Goal: Information Seeking & Learning: Compare options

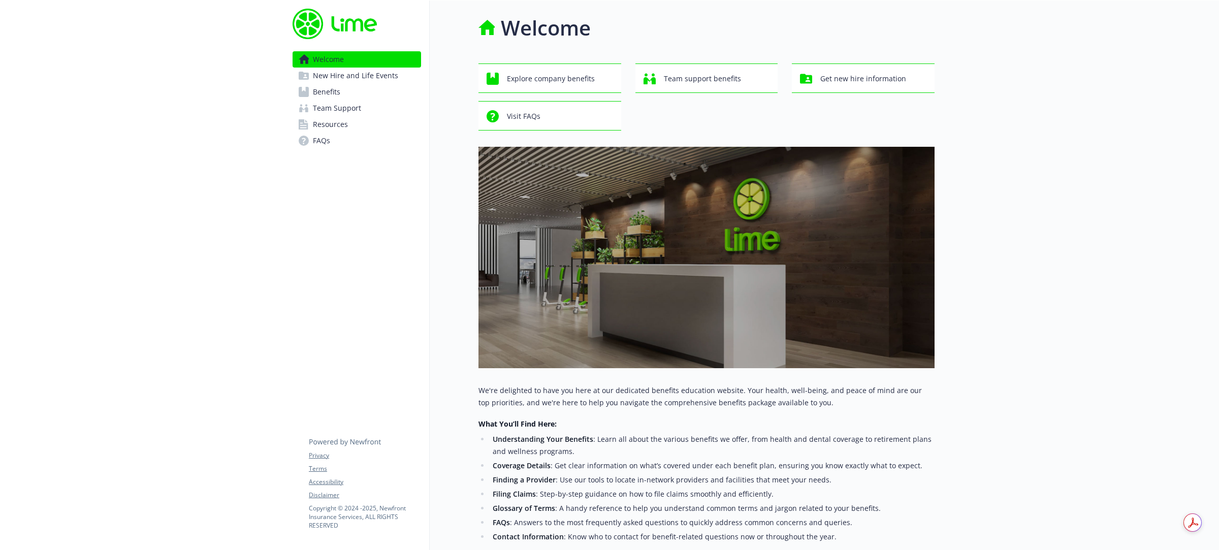
click at [336, 90] on span "Benefits" at bounding box center [326, 92] width 27 height 16
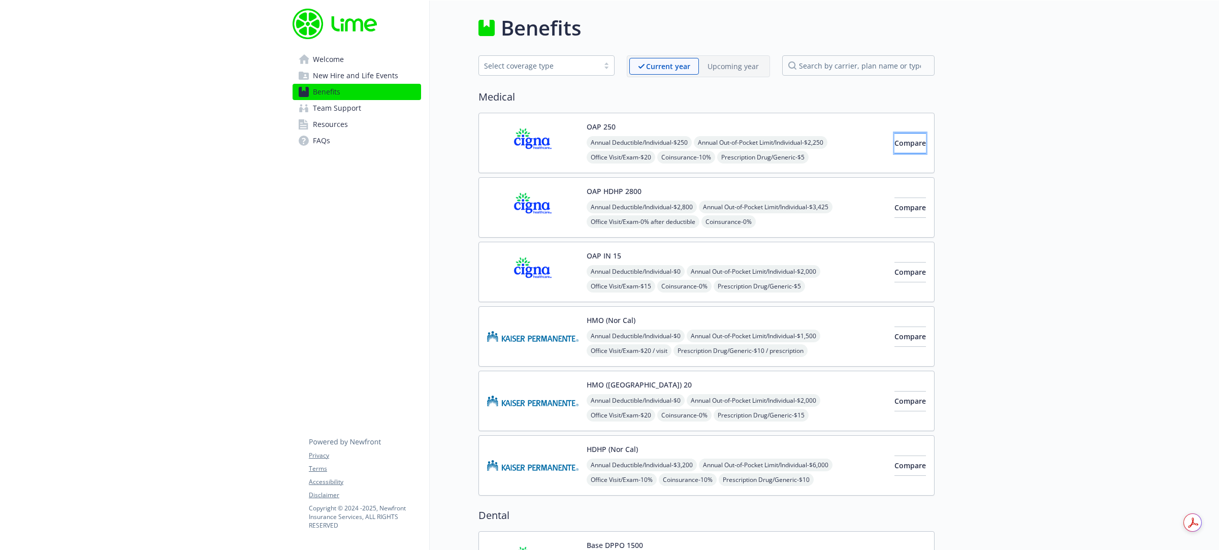
click at [908, 146] on span "Compare" at bounding box center [910, 143] width 31 height 10
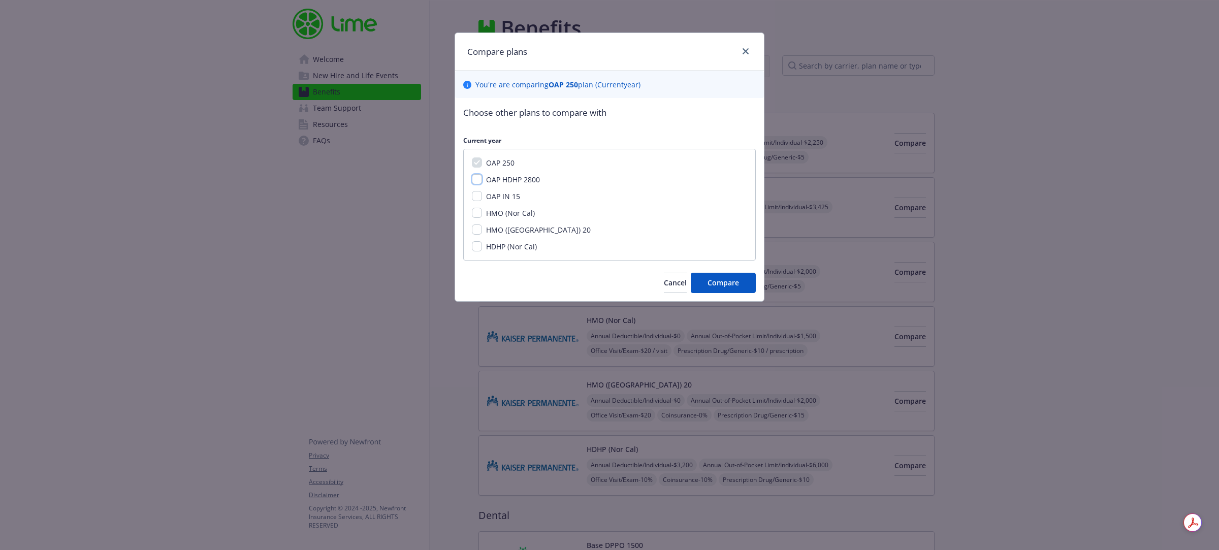
click at [481, 181] on input "OAP HDHP 2800" at bounding box center [477, 179] width 10 height 10
checkbox input "true"
click at [478, 196] on input "OAP IN 15" at bounding box center [477, 196] width 10 height 10
checkbox input "true"
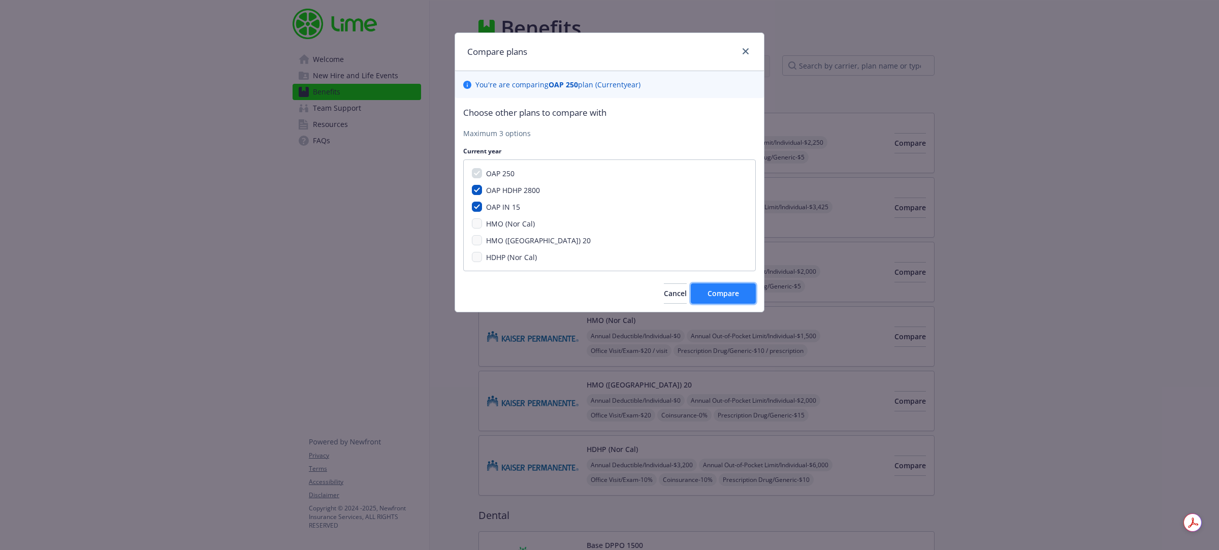
click at [720, 298] on span "Compare" at bounding box center [723, 294] width 31 height 10
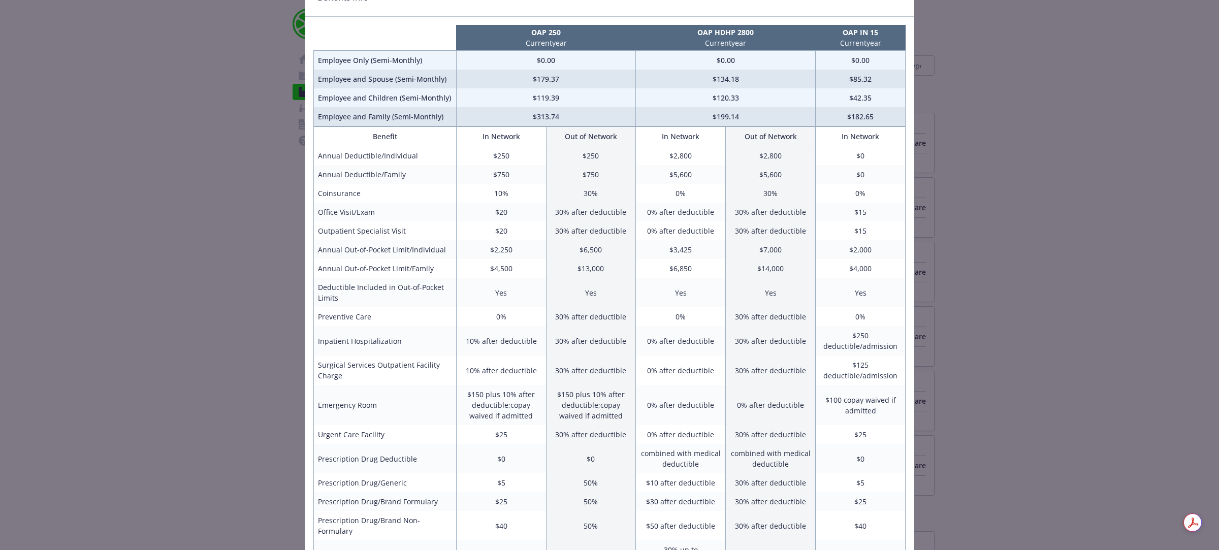
scroll to position [9, 0]
